Goal: Task Accomplishment & Management: Manage account settings

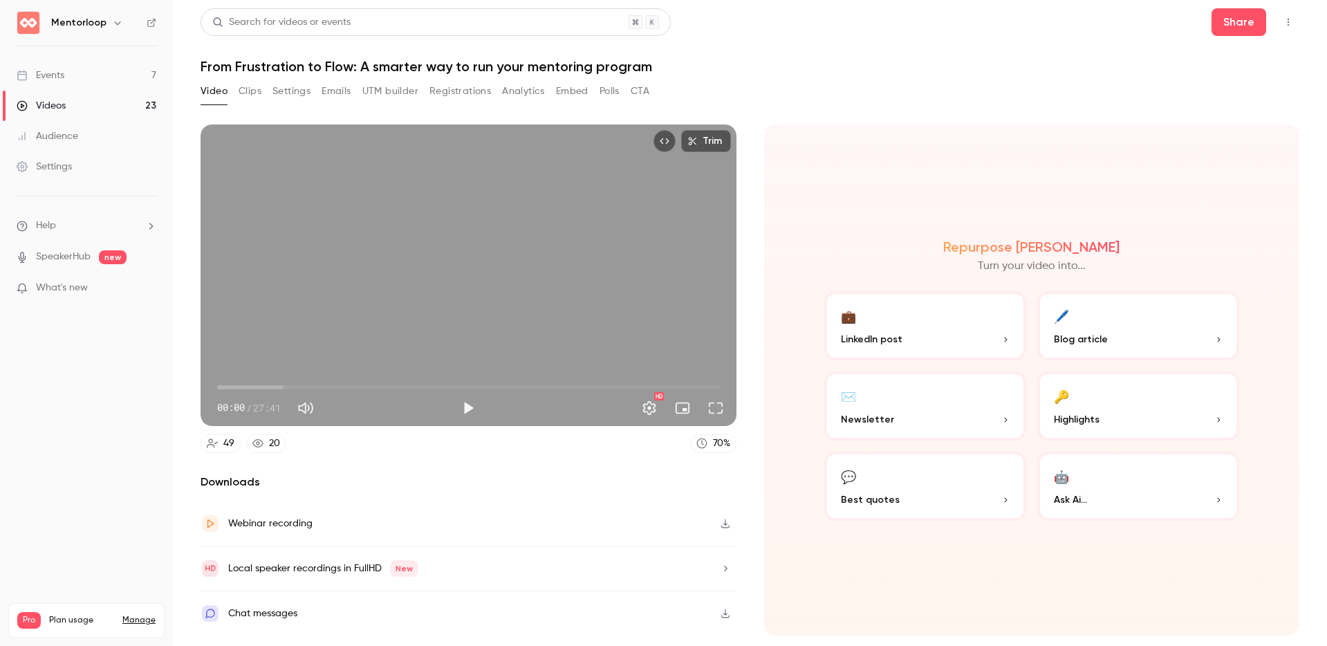
click at [117, 73] on link "Events 7" at bounding box center [86, 75] width 173 height 30
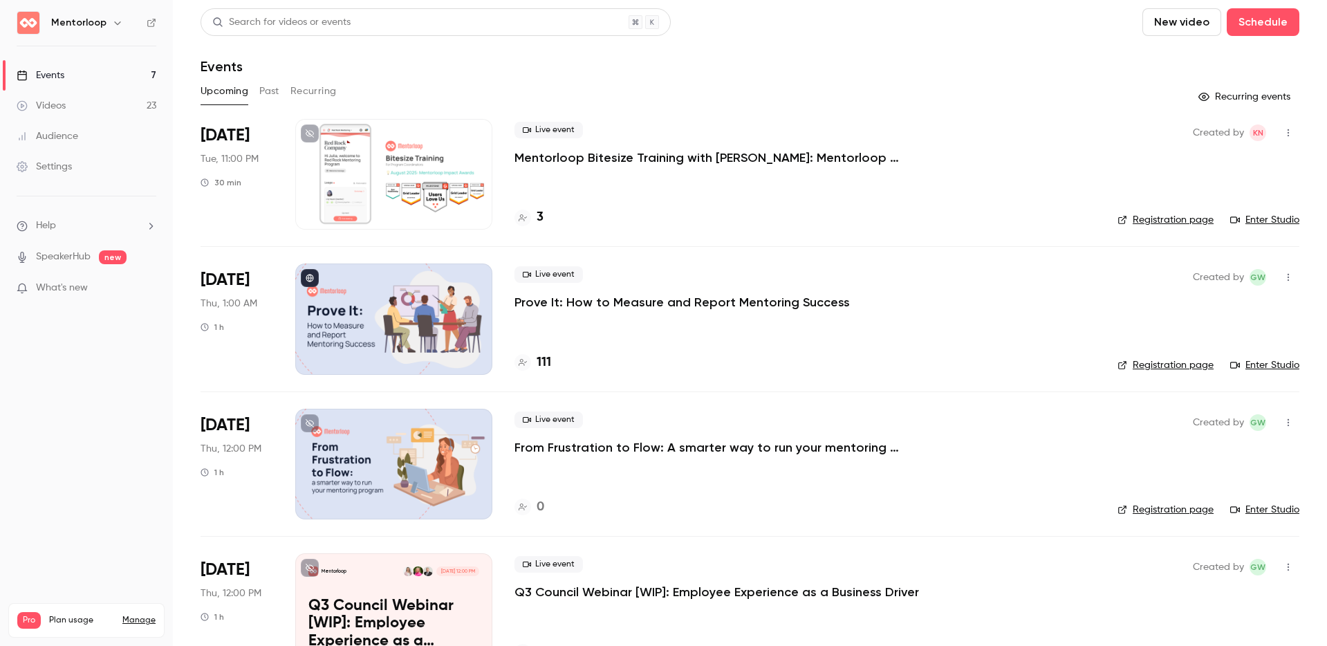
click at [373, 327] on div at bounding box center [393, 318] width 197 height 111
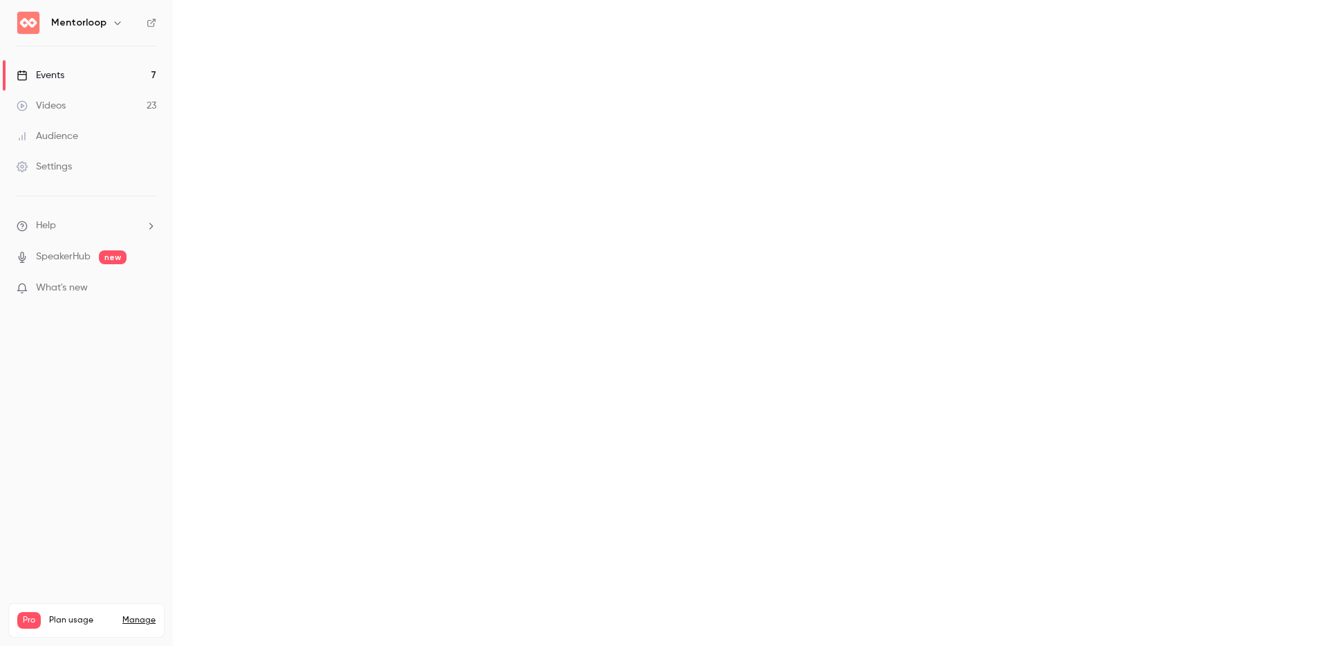
click at [373, 327] on main at bounding box center [750, 323] width 1154 height 646
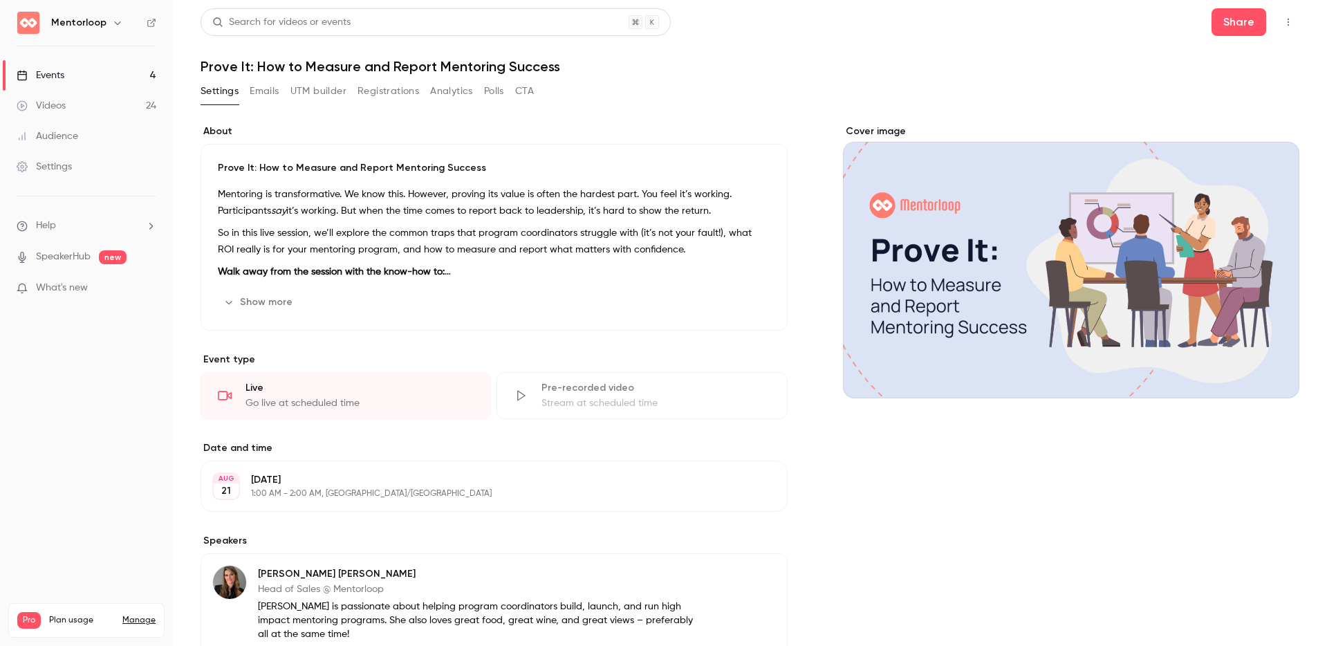
click at [1283, 21] on icon "button" at bounding box center [1288, 22] width 11 height 10
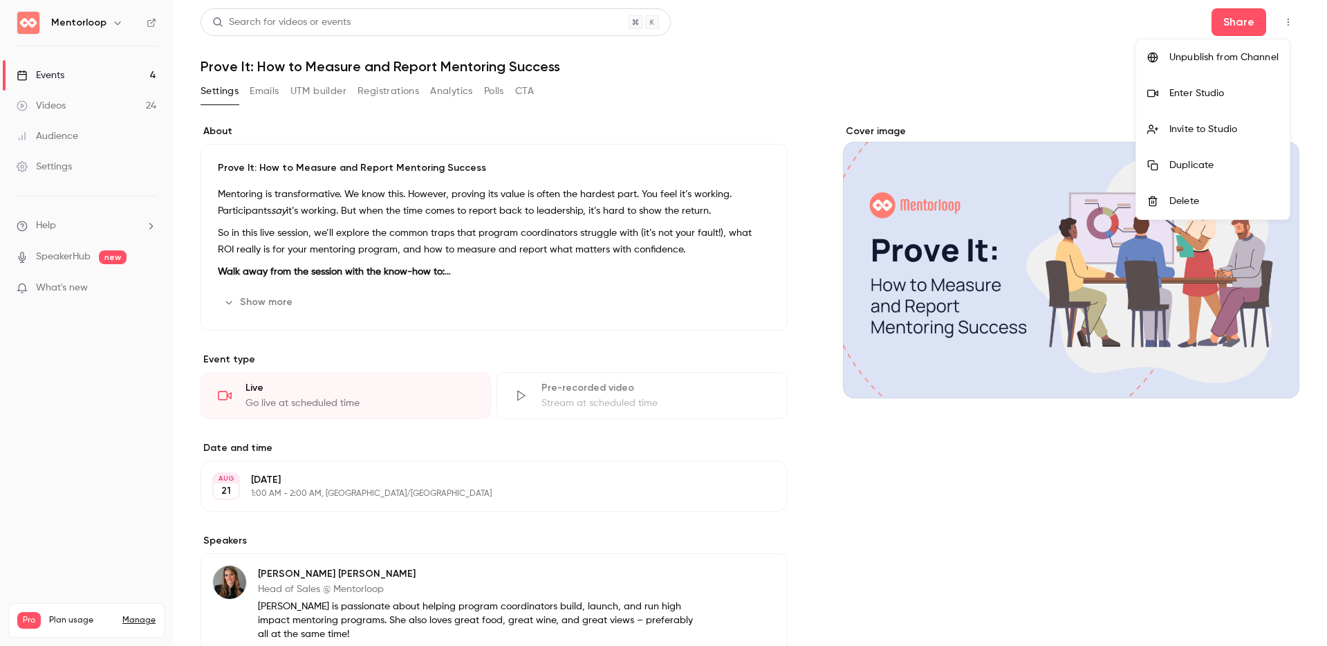
click at [1180, 91] on div "Enter Studio" at bounding box center [1223, 93] width 109 height 14
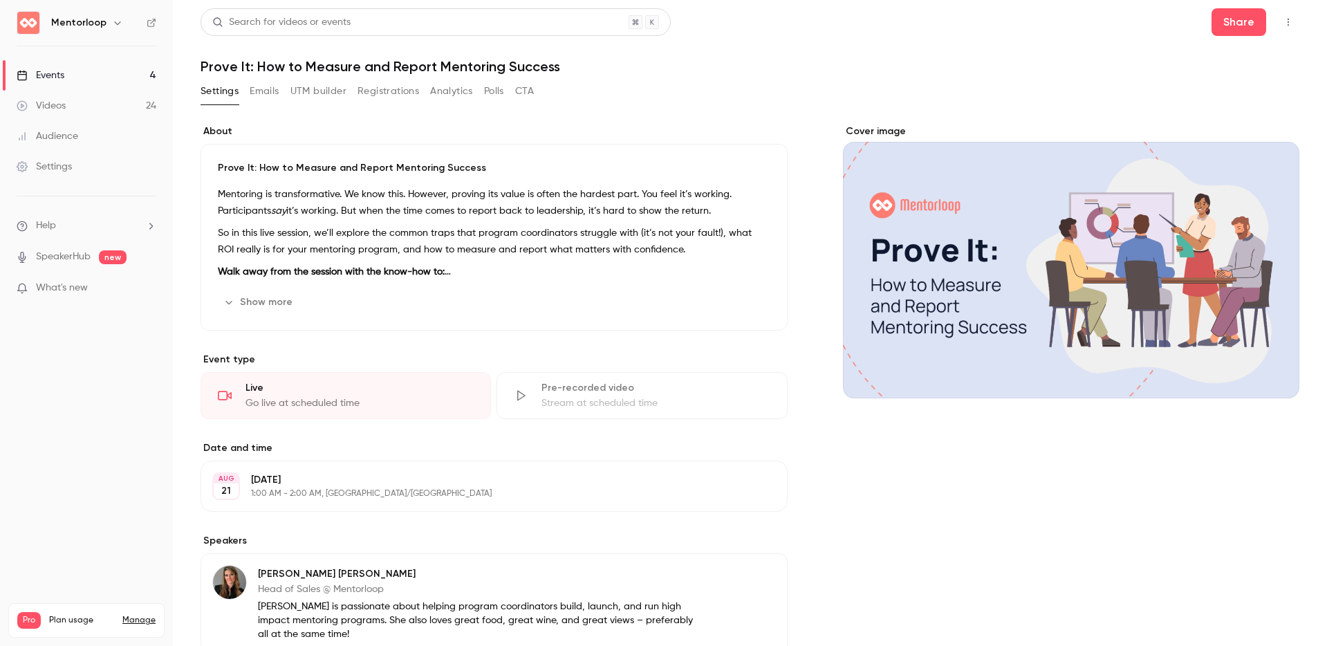
click at [44, 69] on div "Events" at bounding box center [41, 75] width 48 height 14
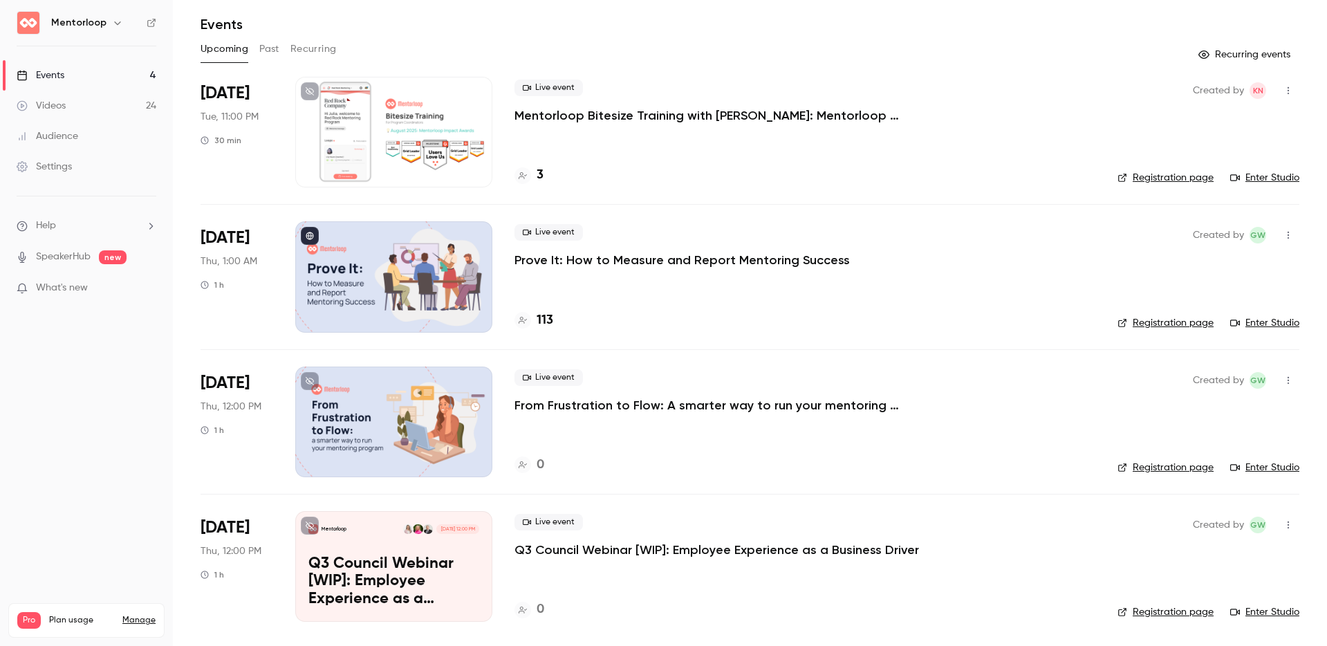
scroll to position [43, 0]
click at [886, 434] on div "Live event From Frustration to Flow: A smarter way to run your mentoring progra…" at bounding box center [804, 421] width 581 height 111
click at [815, 402] on p "From Frustration to Flow: A smarter way to run your mentoring program (APAC)" at bounding box center [721, 404] width 415 height 17
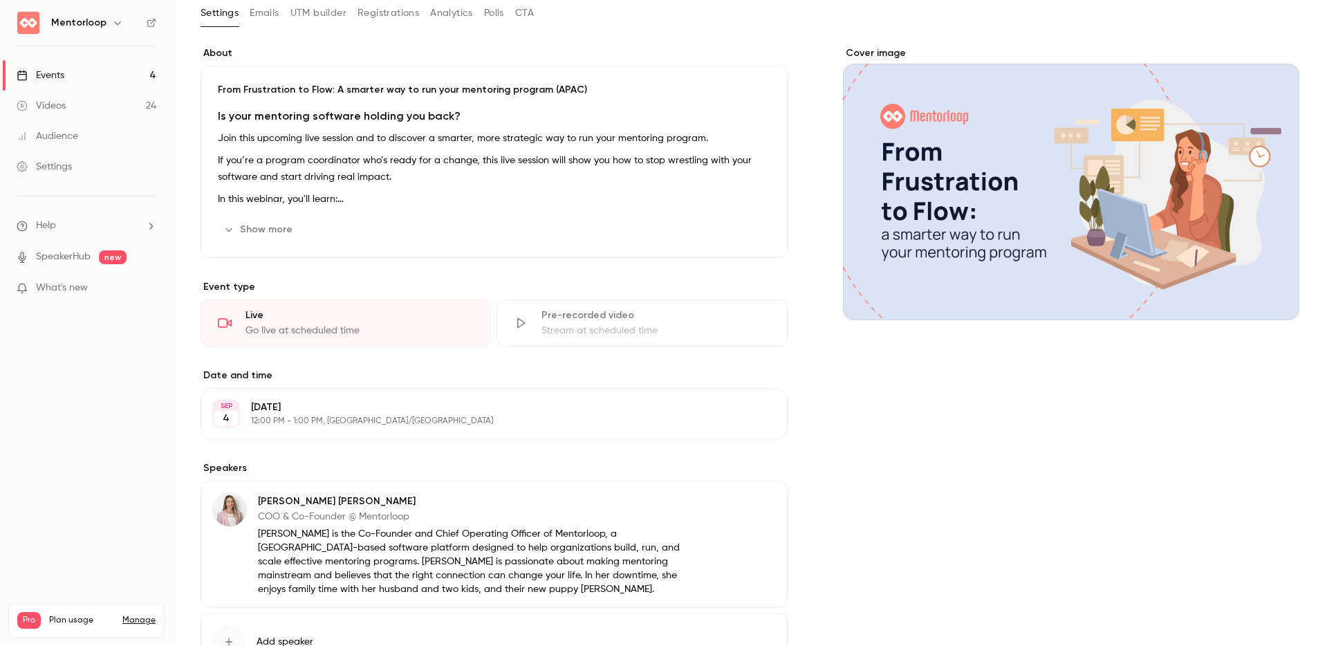
scroll to position [76, 0]
click at [559, 414] on p "[DATE]" at bounding box center [482, 409] width 463 height 14
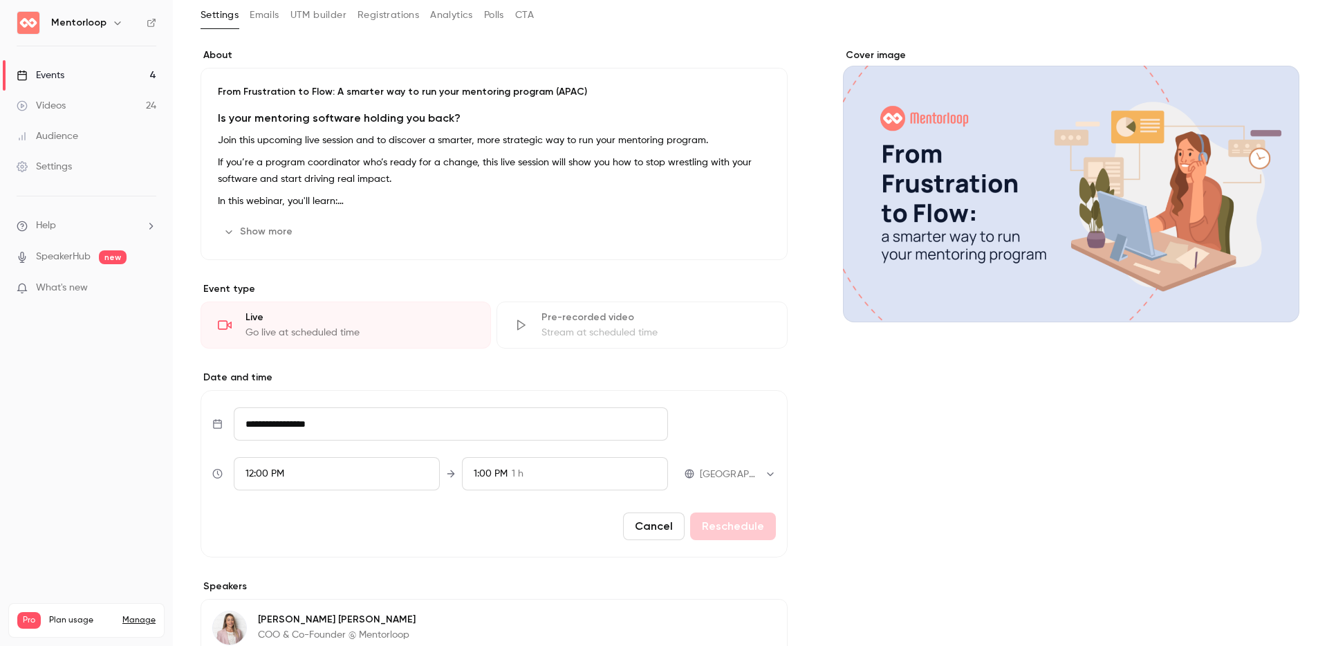
click at [323, 419] on input "**********" at bounding box center [451, 423] width 434 height 33
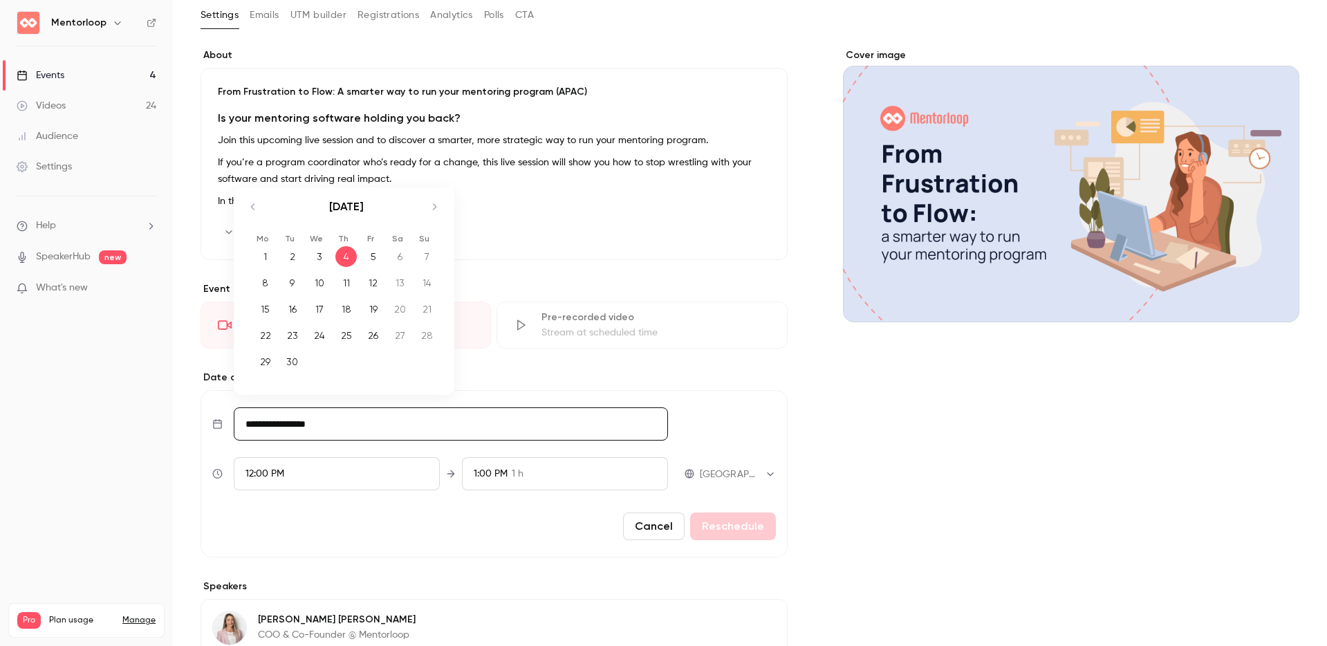
click at [1122, 534] on div "Cover image" at bounding box center [1071, 440] width 456 height 784
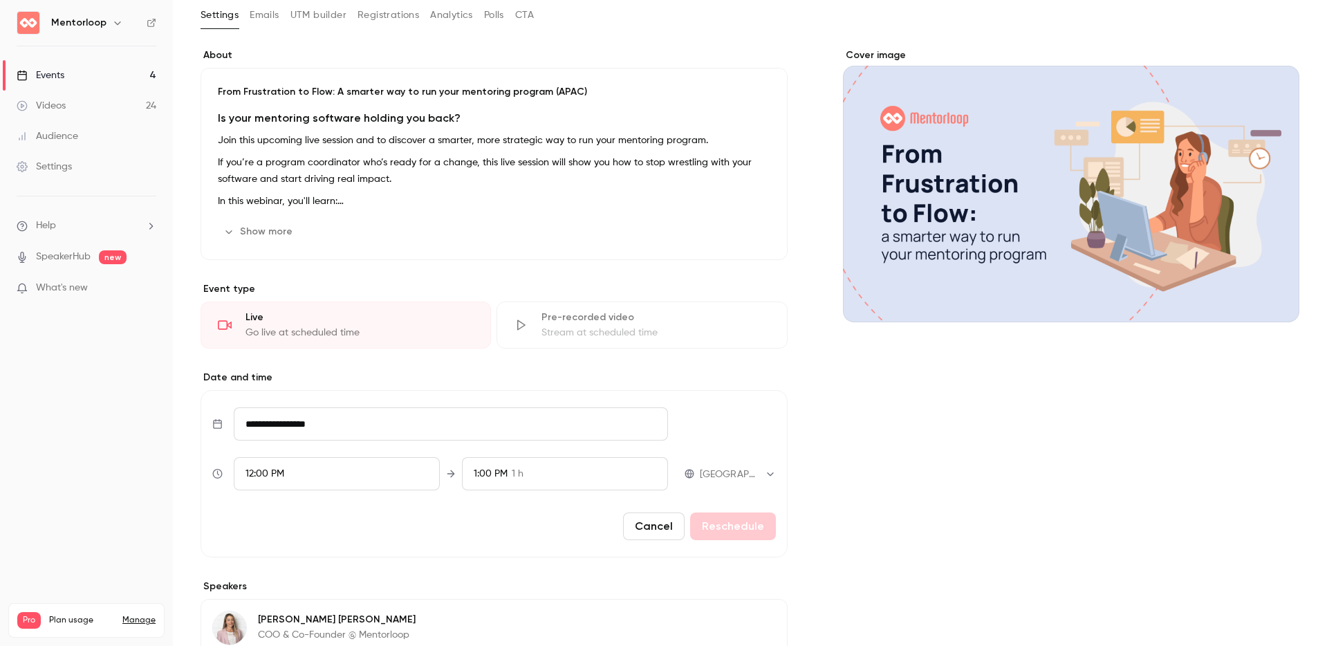
click at [91, 72] on link "Events 4" at bounding box center [86, 75] width 173 height 30
